Goal: Task Accomplishment & Management: Manage account settings

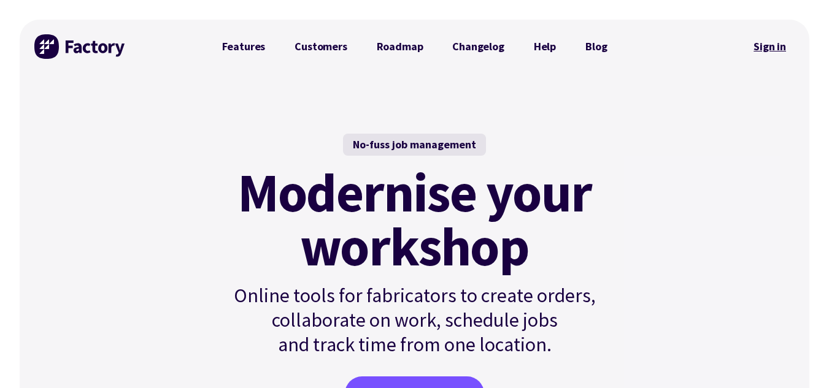
click at [762, 48] on link "Sign in" at bounding box center [770, 47] width 50 height 28
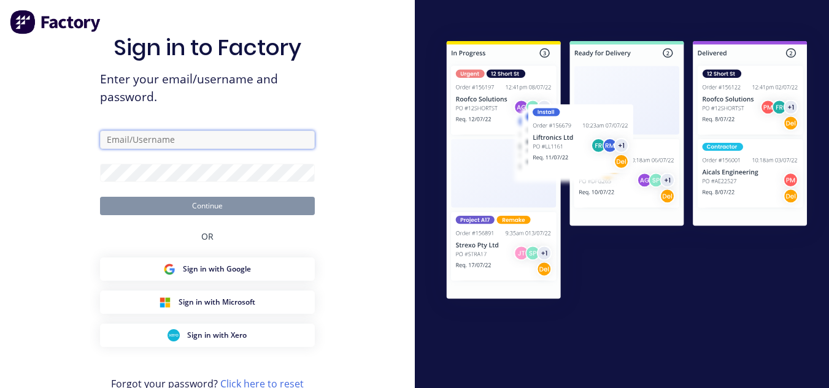
click at [139, 143] on input "text" at bounding box center [207, 140] width 215 height 18
click at [134, 140] on input "text" at bounding box center [207, 140] width 215 height 18
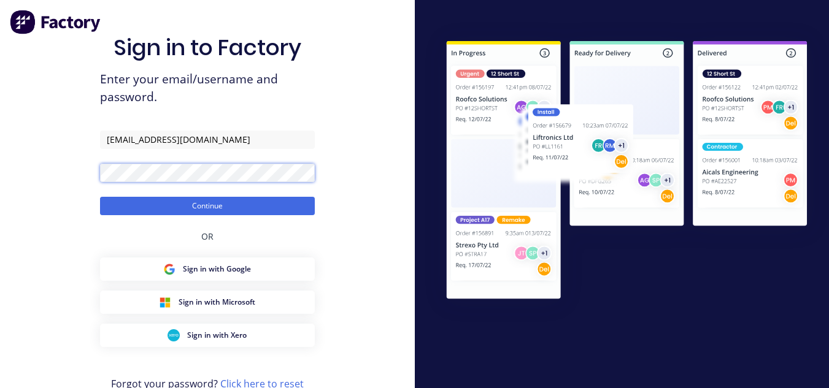
click at [100, 197] on button "Continue" at bounding box center [207, 206] width 215 height 18
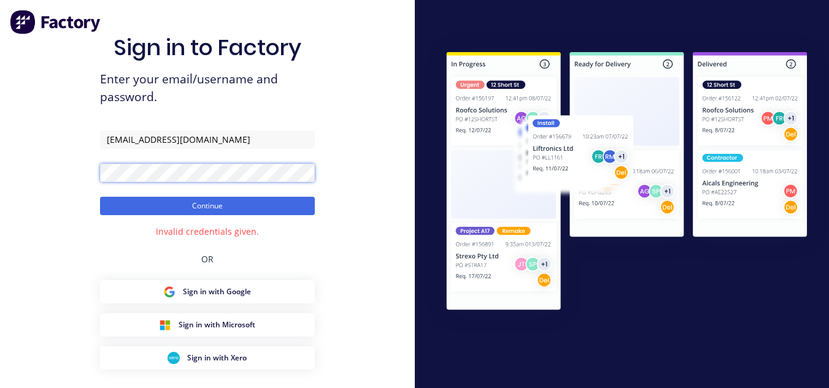
click at [100, 197] on button "Continue" at bounding box center [207, 206] width 215 height 18
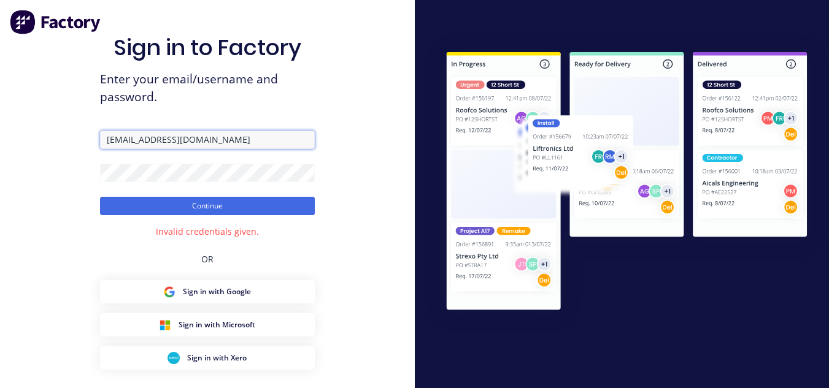
click at [212, 138] on input "[EMAIL_ADDRESS][DOMAIN_NAME]" at bounding box center [207, 140] width 215 height 18
drag, startPoint x: 212, startPoint y: 137, endPoint x: 20, endPoint y: 48, distance: 211.3
click at [20, 48] on div "Sign in to Factory Enter your email/username and password. [EMAIL_ADDRESS][DOMA…" at bounding box center [207, 221] width 415 height 443
drag, startPoint x: 216, startPoint y: 128, endPoint x: 205, endPoint y: 131, distance: 11.9
click at [205, 131] on div "Sign in to Factory Enter your email/username and password. [EMAIL_ADDRESS][DOMA…" at bounding box center [207, 233] width 215 height 399
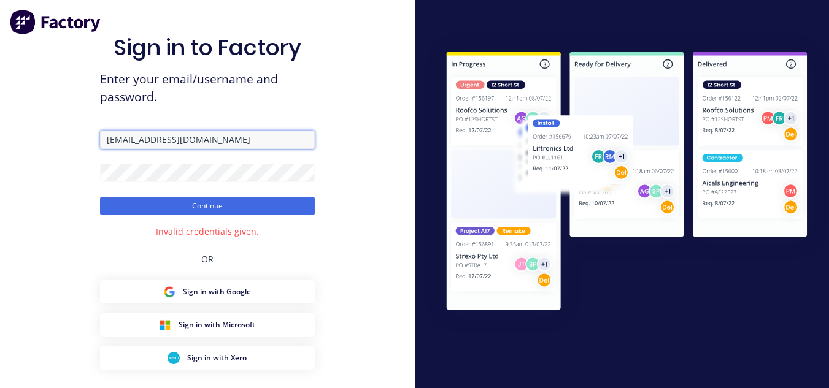
drag, startPoint x: 206, startPoint y: 140, endPoint x: 106, endPoint y: 140, distance: 100.0
click at [106, 140] on input "[EMAIL_ADDRESS][DOMAIN_NAME]" at bounding box center [207, 140] width 215 height 18
type input "@"
type input "@workshop"
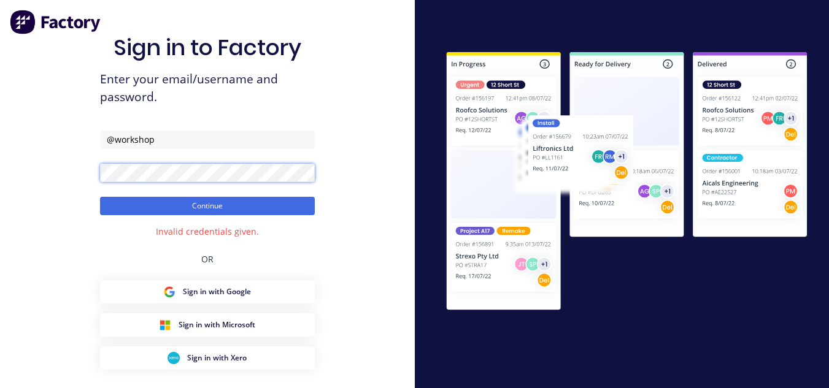
drag, startPoint x: 207, startPoint y: 139, endPoint x: 83, endPoint y: 162, distance: 125.9
click at [83, 162] on div "Sign in to Factory Enter your email/username and password. @workshop Continue I…" at bounding box center [207, 221] width 415 height 443
click at [100, 197] on button "Continue" at bounding box center [207, 206] width 215 height 18
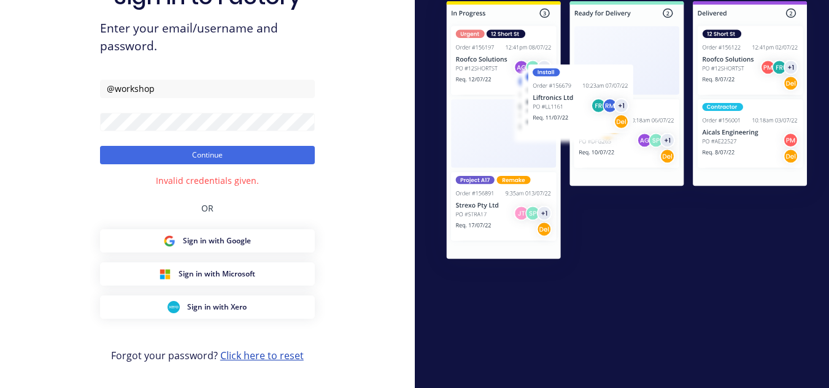
scroll to position [55, 0]
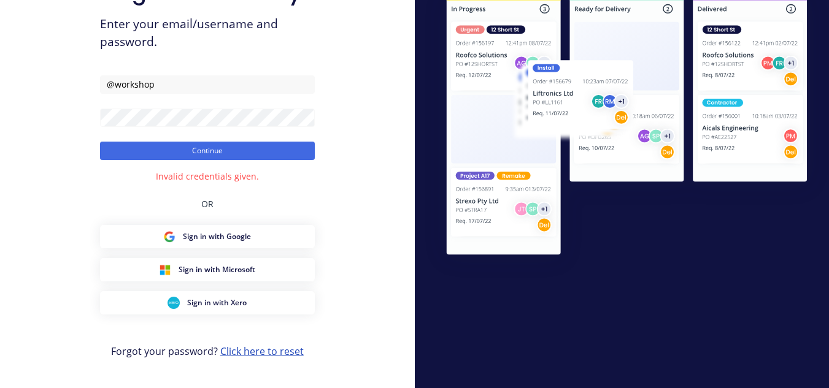
click at [268, 356] on link "Click here to reset" at bounding box center [261, 351] width 83 height 13
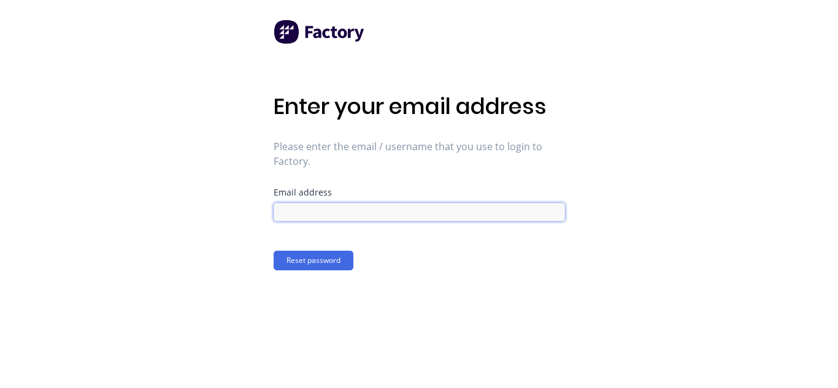
click at [508, 209] on input at bounding box center [419, 212] width 291 height 18
type input "[EMAIL_ADDRESS][DOMAIN_NAME]"
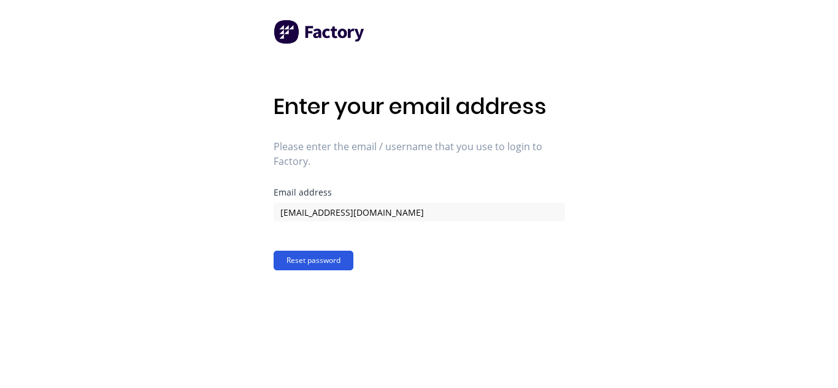
click at [340, 261] on button "Reset password" at bounding box center [314, 261] width 80 height 20
